Goal: Task Accomplishment & Management: Manage account settings

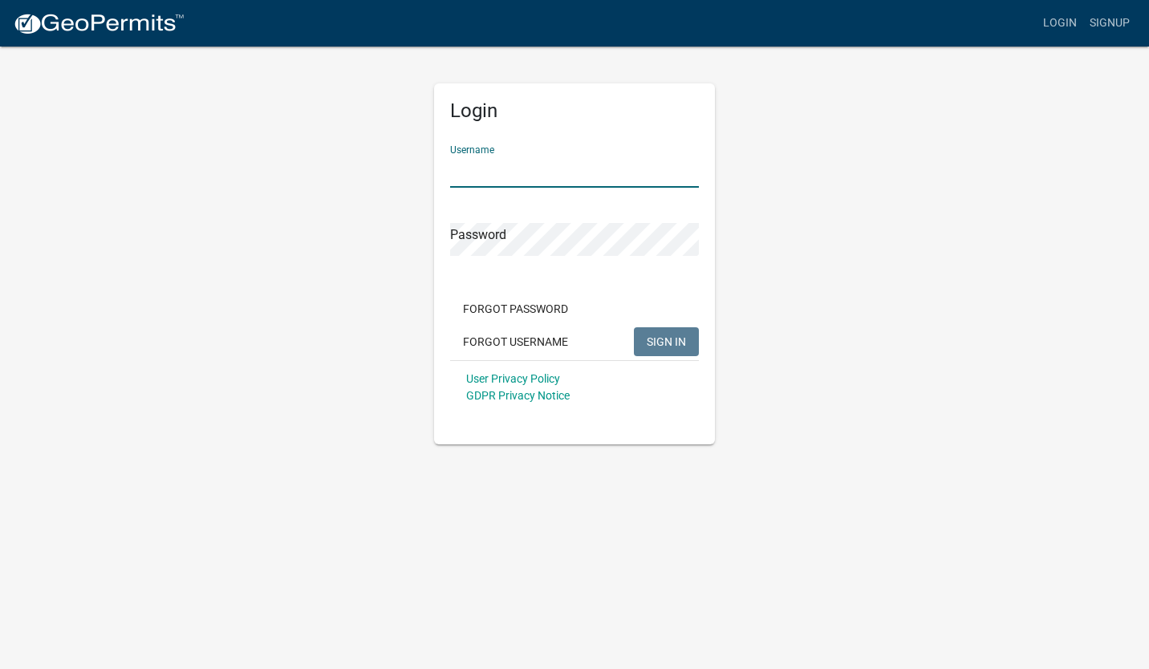
click at [596, 176] on input "Username" at bounding box center [574, 171] width 249 height 33
type input "[PERSON_NAME]"
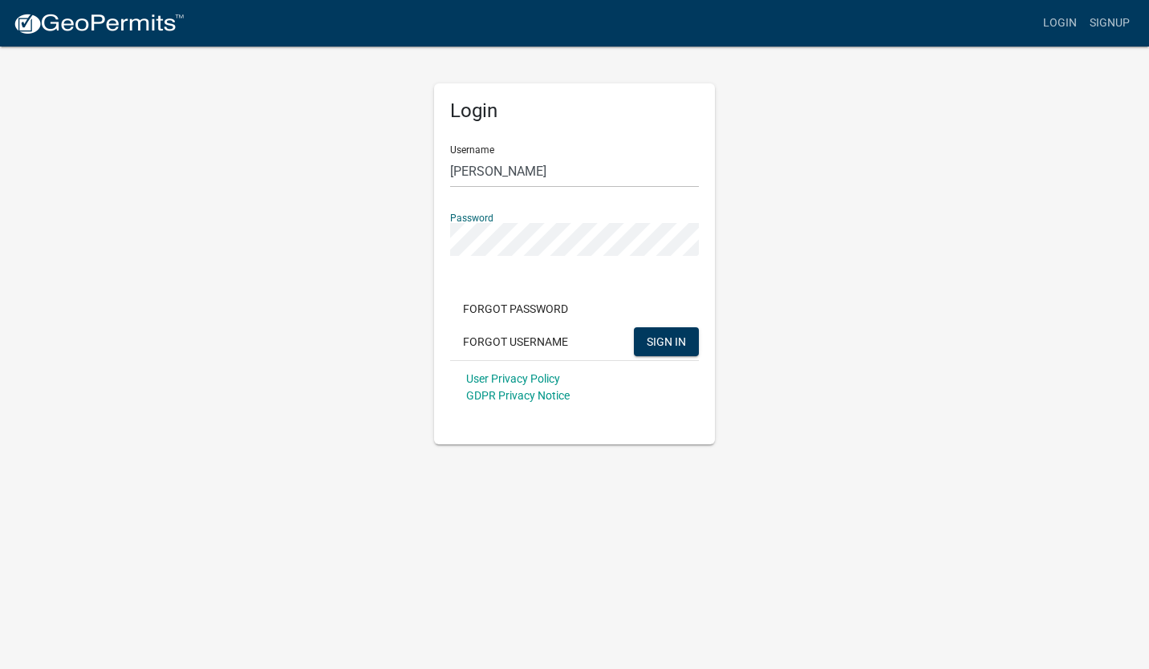
click at [634, 327] on button "SIGN IN" at bounding box center [666, 341] width 65 height 29
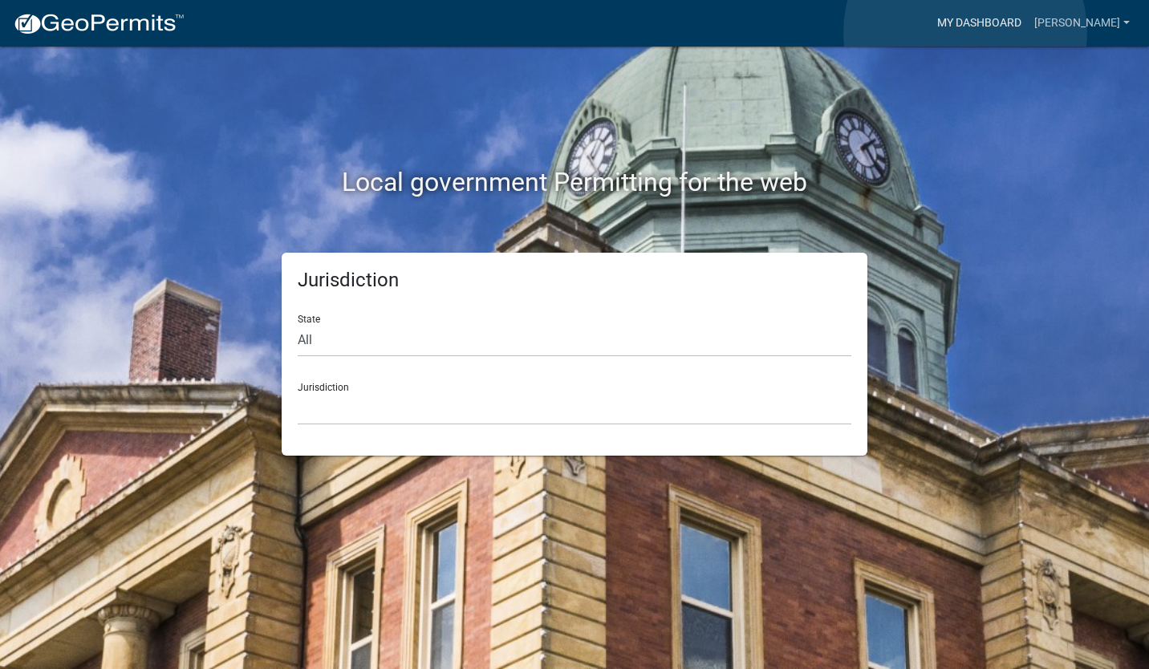
click at [965, 32] on link "My Dashboard" at bounding box center [979, 23] width 97 height 30
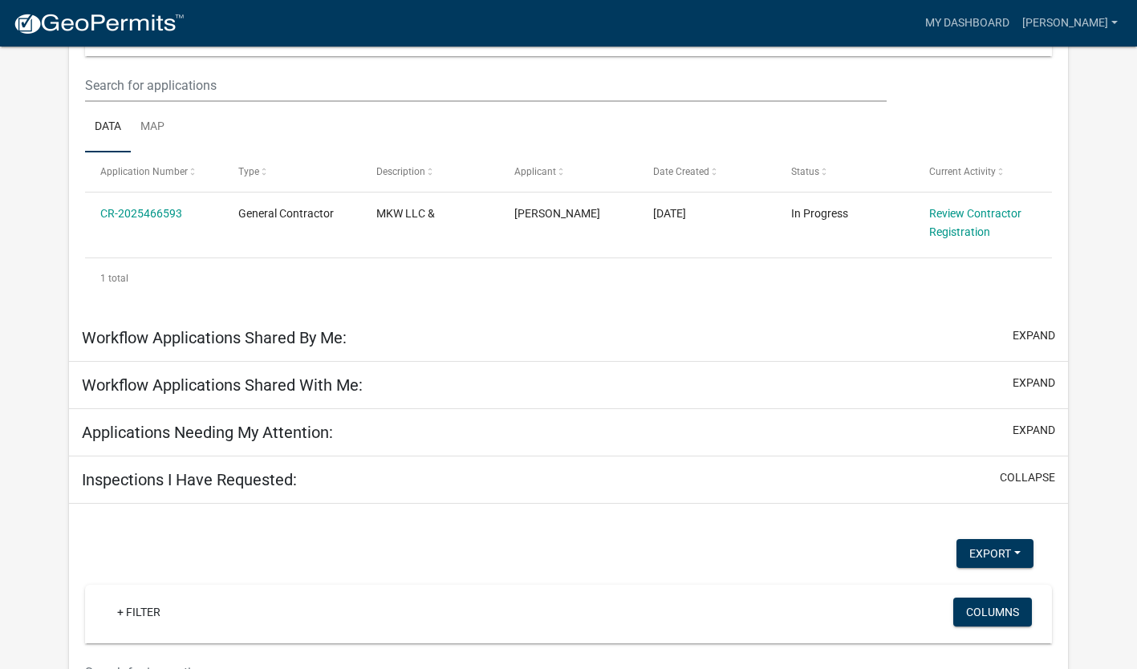
scroll to position [241, 0]
